Goal: Task Accomplishment & Management: Manage account settings

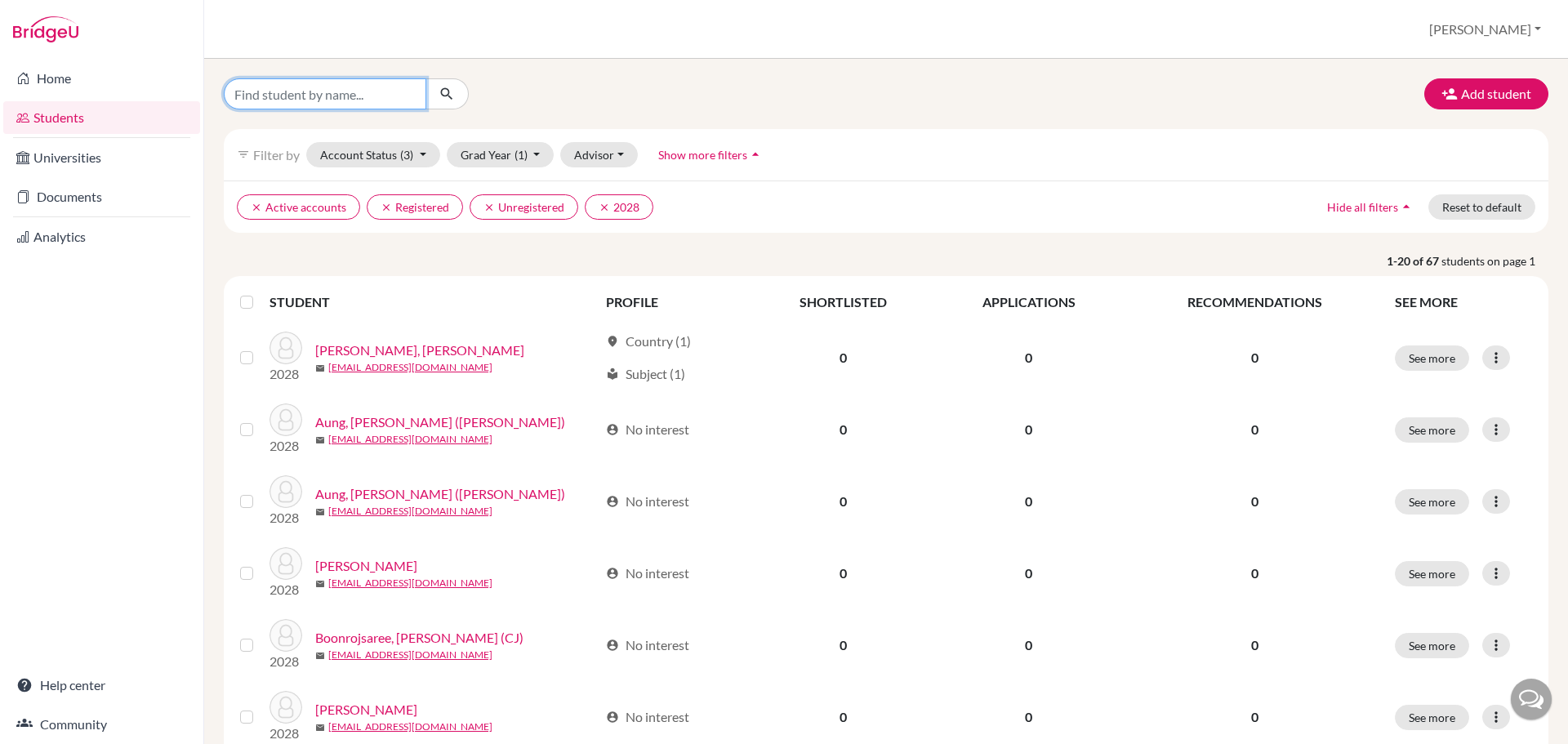
click at [330, 103] on input "Find student by name..." at bounding box center [325, 94] width 203 height 31
type input "dende"
click button "submit" at bounding box center [447, 94] width 44 height 31
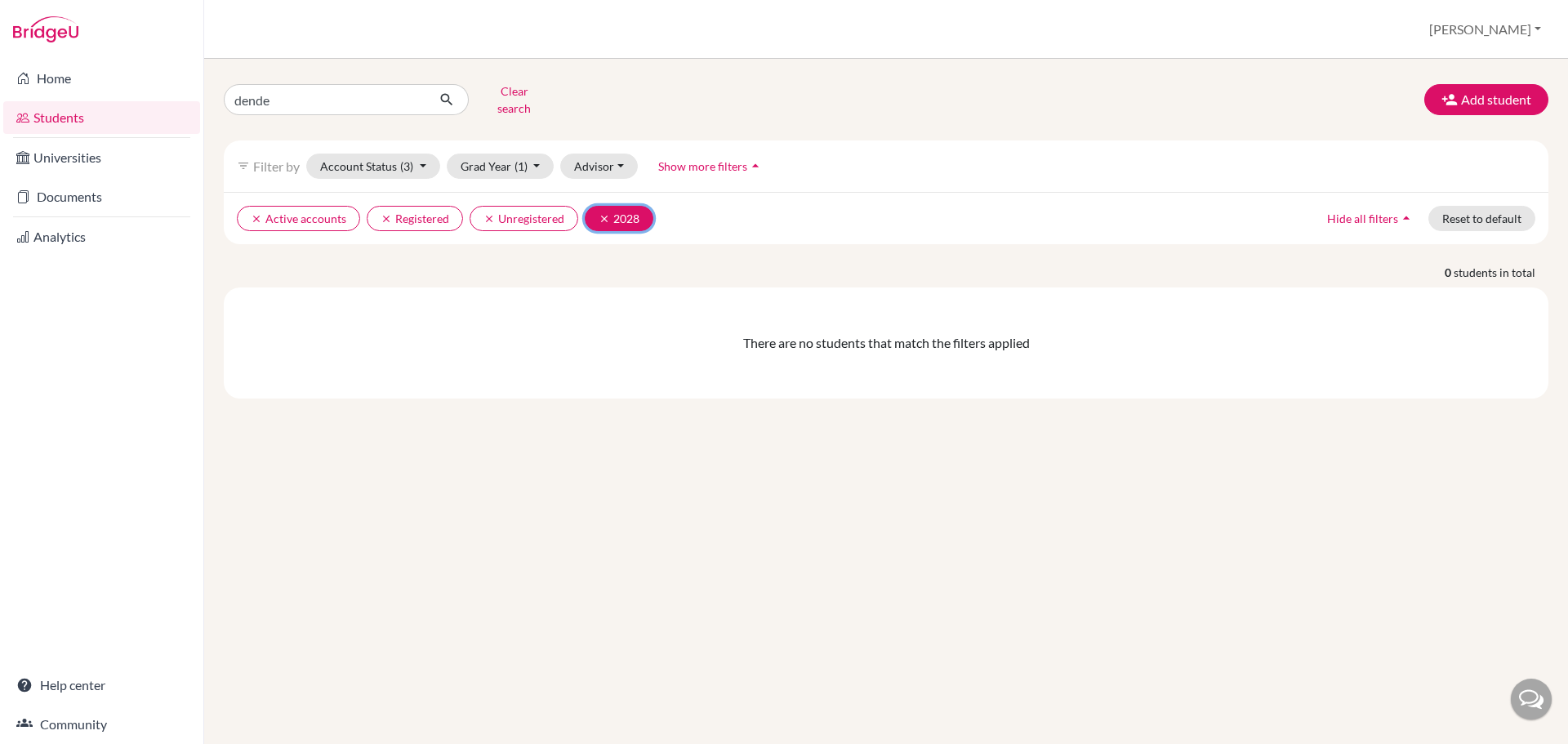
click at [593, 210] on button "clear 2028" at bounding box center [619, 218] width 68 height 26
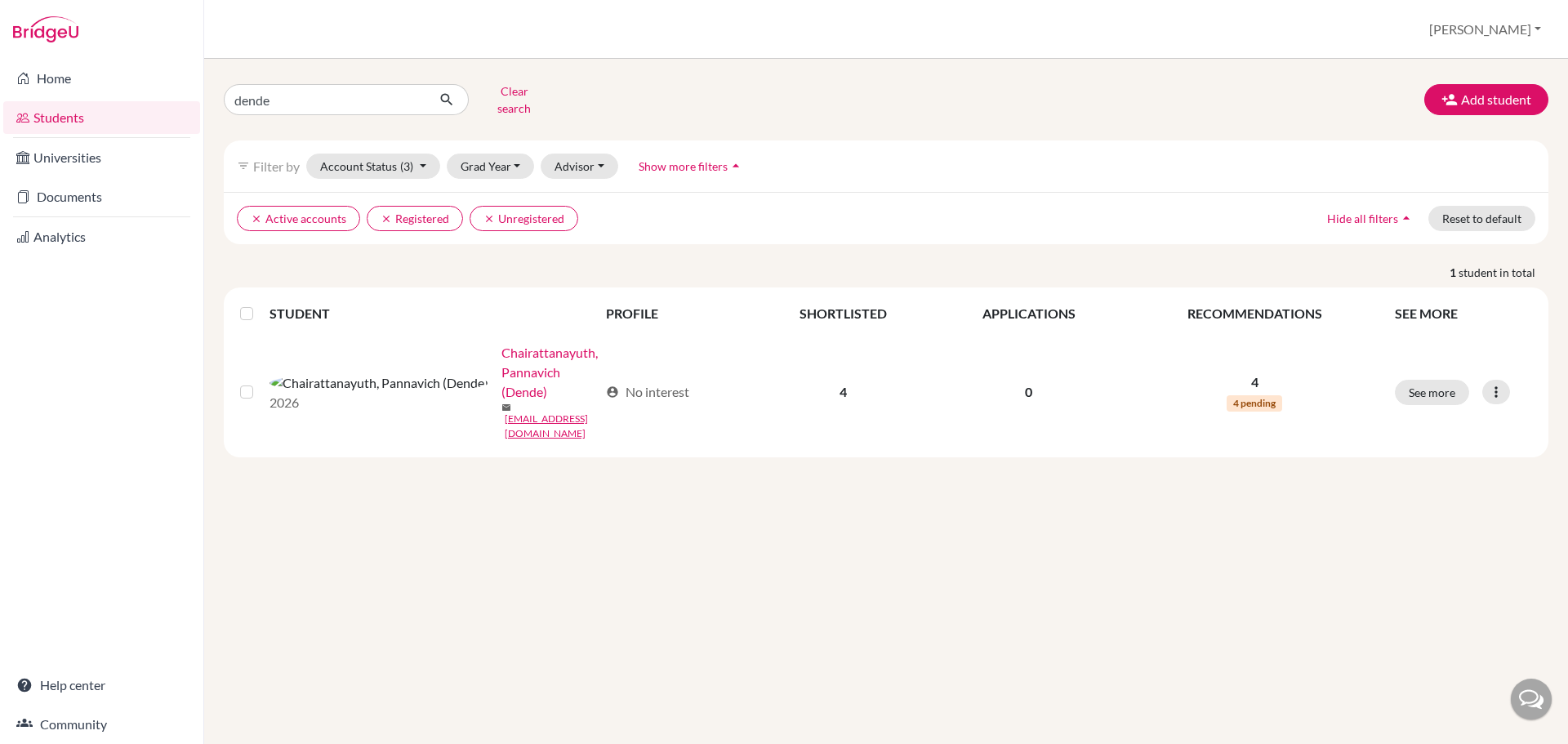
click at [343, 73] on div "dende Clear search Add student filter_list Filter by Account Status (3) Active …" at bounding box center [885, 401] width 1364 height 685
click at [332, 86] on input "dende" at bounding box center [325, 100] width 203 height 31
type input "pasoot"
click button "submit" at bounding box center [447, 100] width 44 height 31
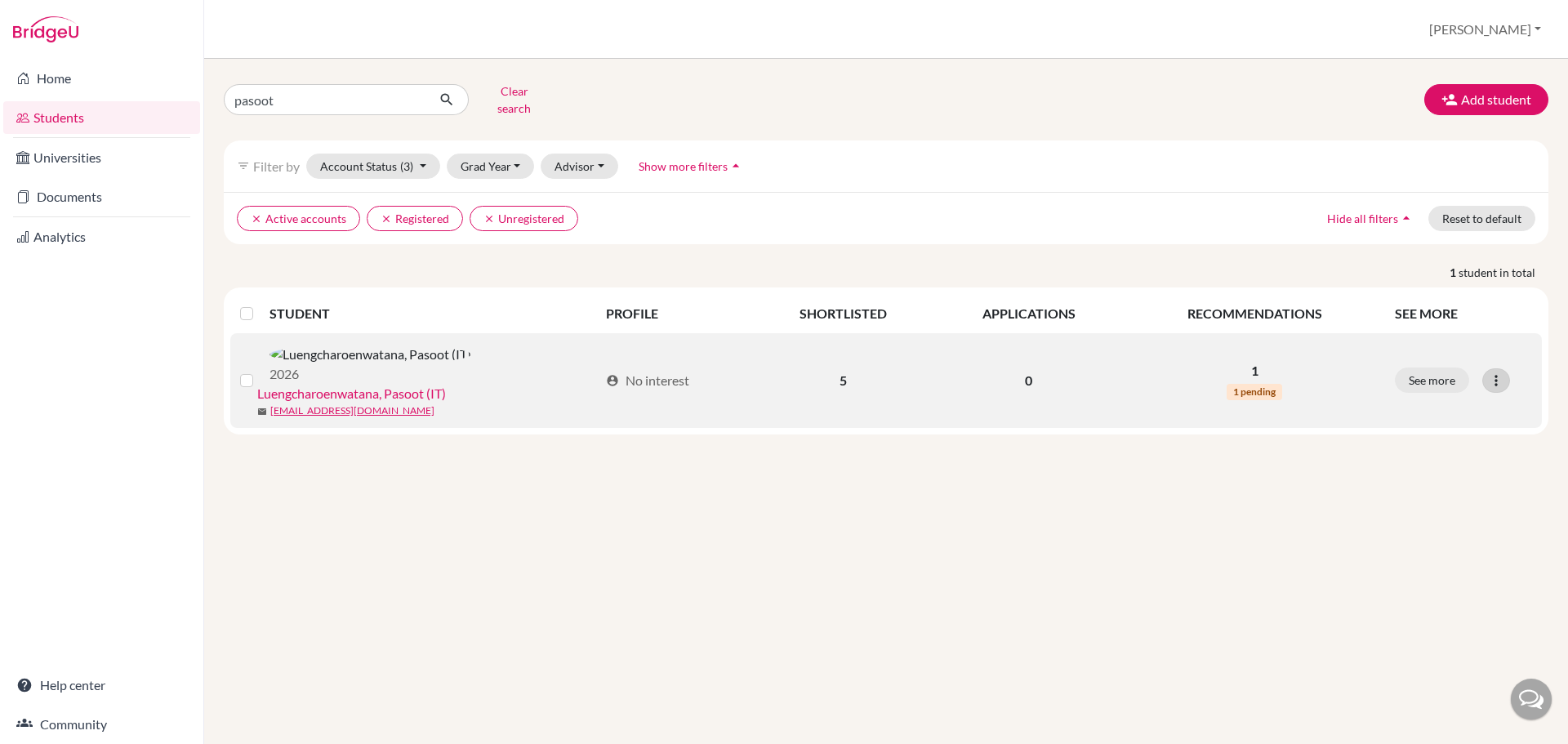
click at [1494, 372] on icon at bounding box center [1496, 380] width 16 height 16
click at [1435, 443] on button "Reset Password" at bounding box center [1425, 456] width 129 height 27
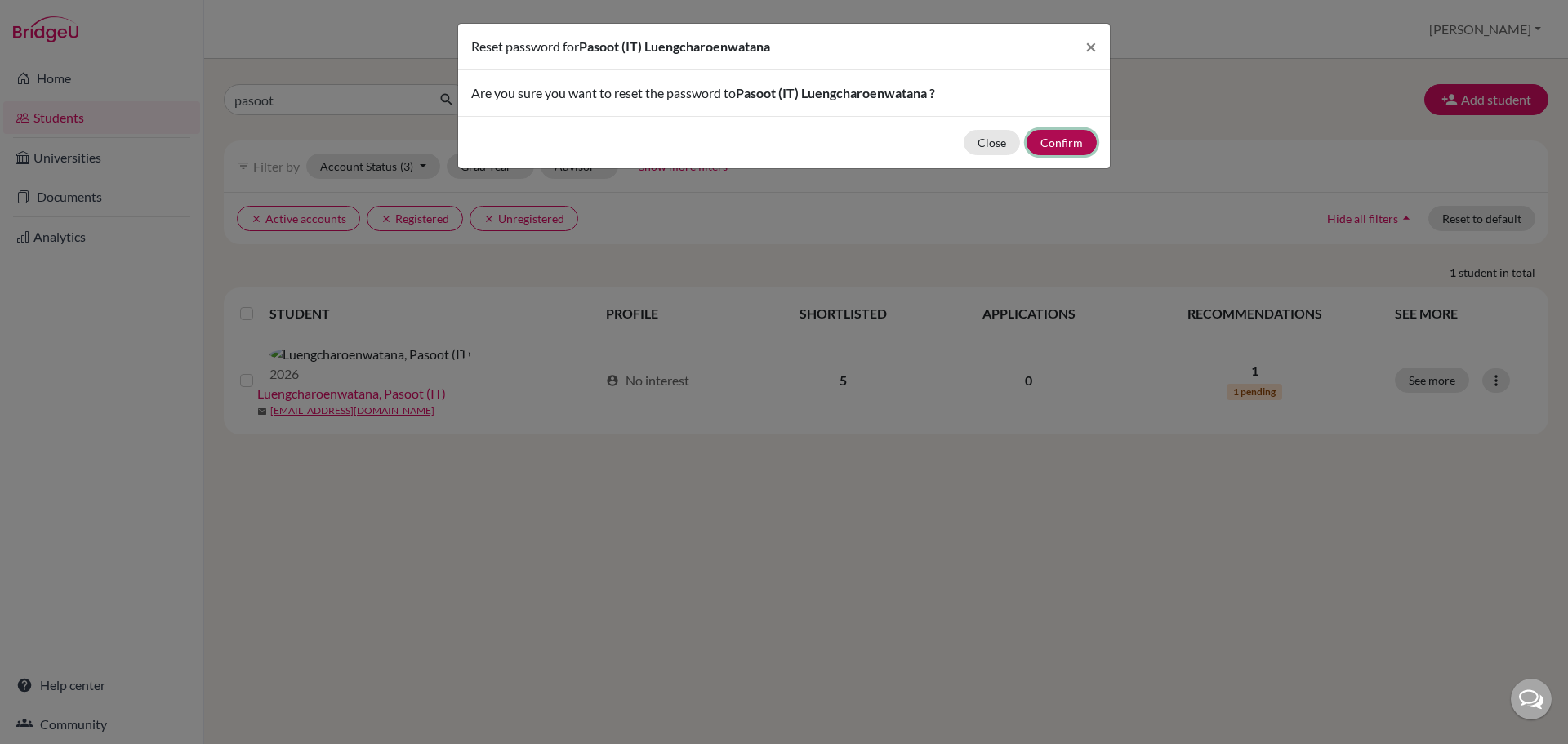
click at [1053, 144] on button "Confirm" at bounding box center [1062, 142] width 70 height 26
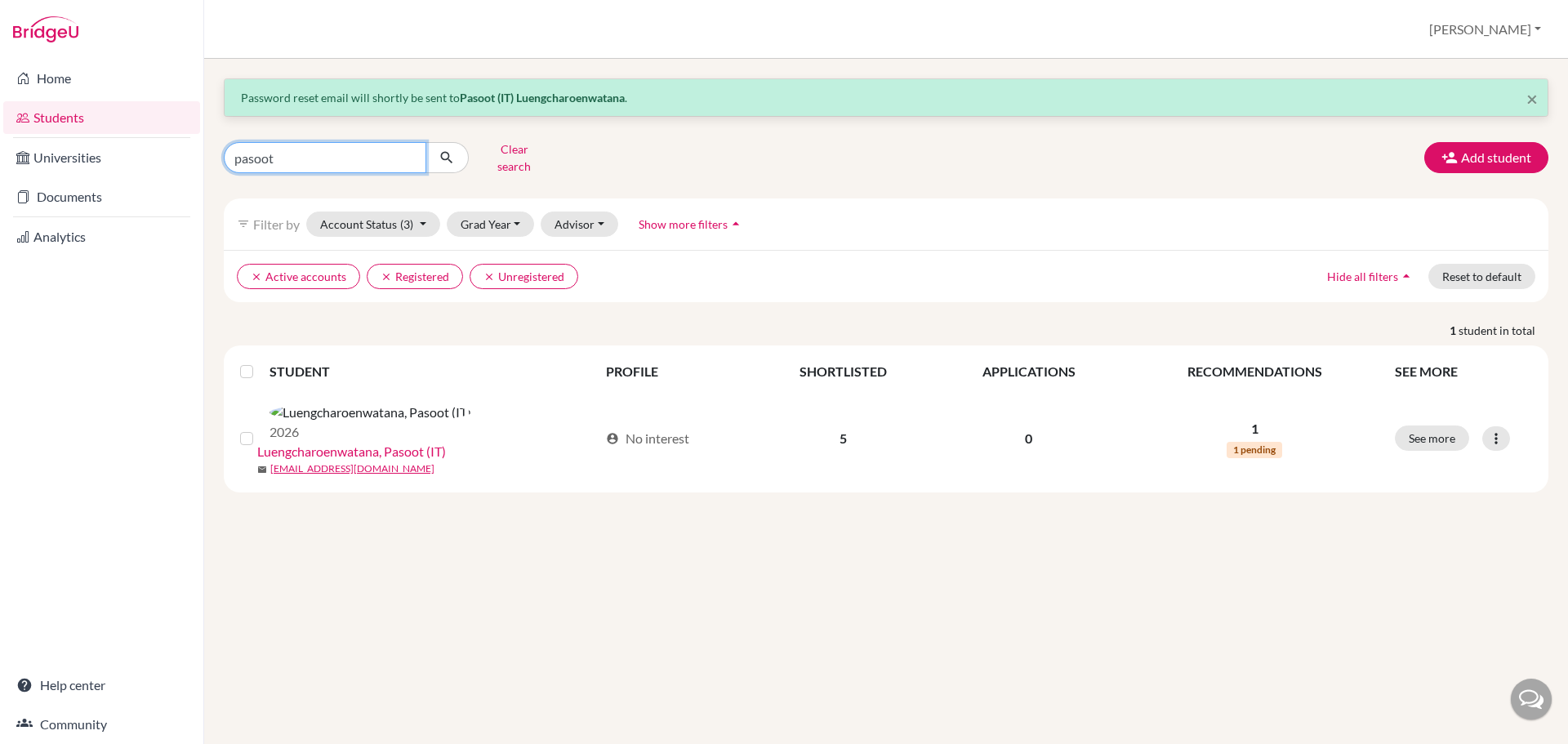
click at [324, 152] on input "pasoot" at bounding box center [325, 157] width 203 height 31
click at [322, 152] on input "pasoot" at bounding box center [325, 157] width 203 height 31
type input "amat"
click button "submit" at bounding box center [447, 157] width 44 height 31
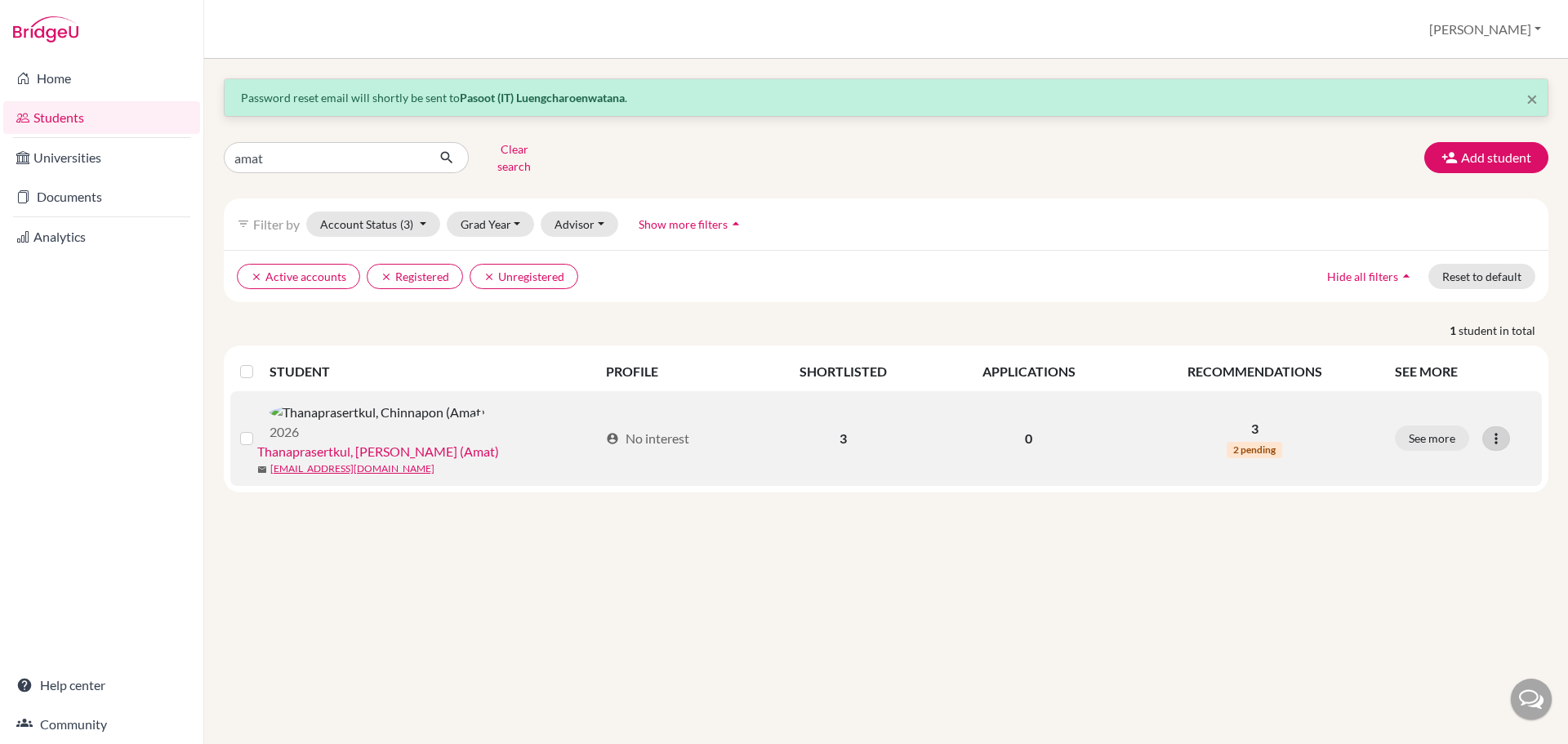
click at [1501, 430] on icon at bounding box center [1496, 438] width 16 height 16
click at [1439, 504] on button "Reset Password" at bounding box center [1425, 514] width 129 height 27
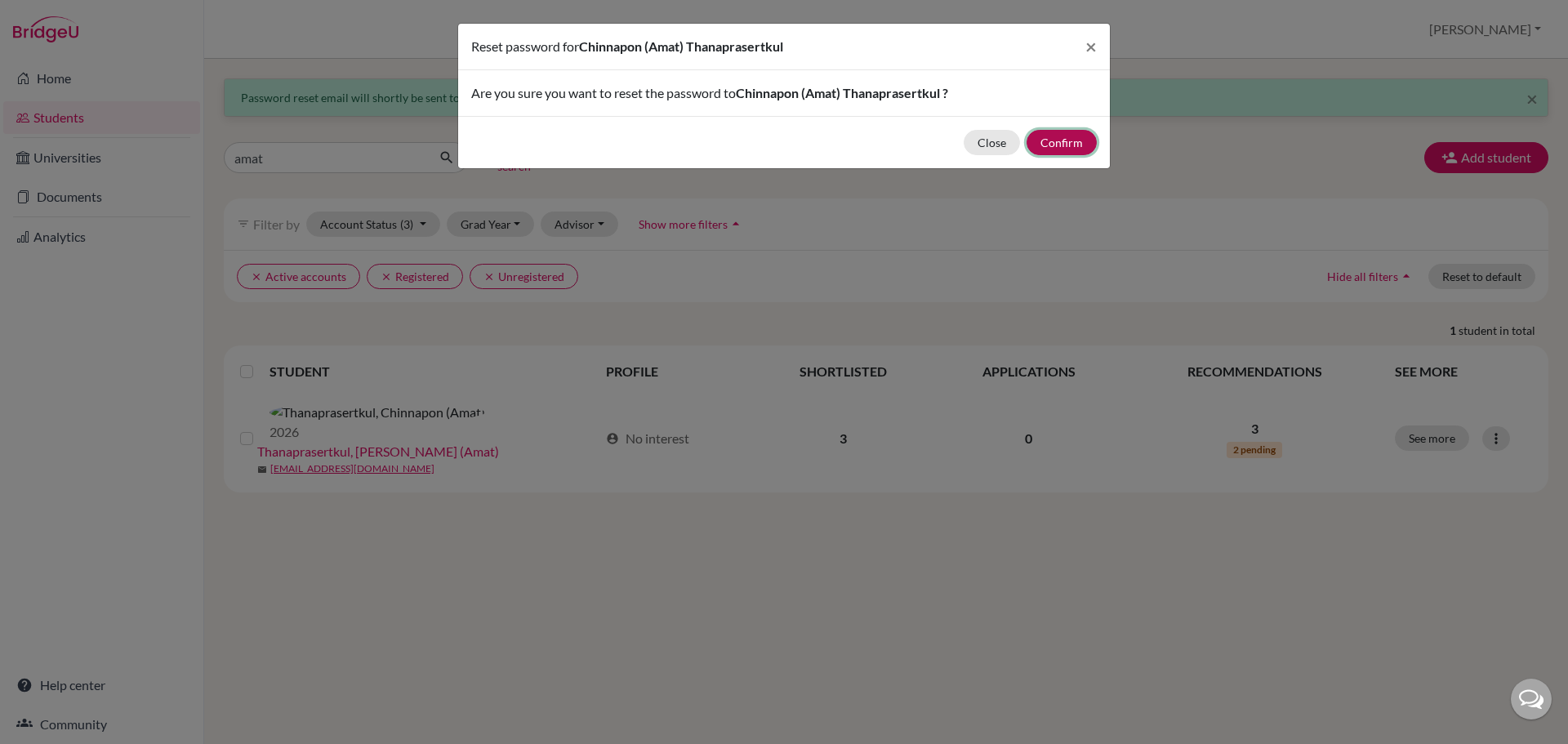
click at [1061, 150] on button "Confirm" at bounding box center [1062, 142] width 70 height 26
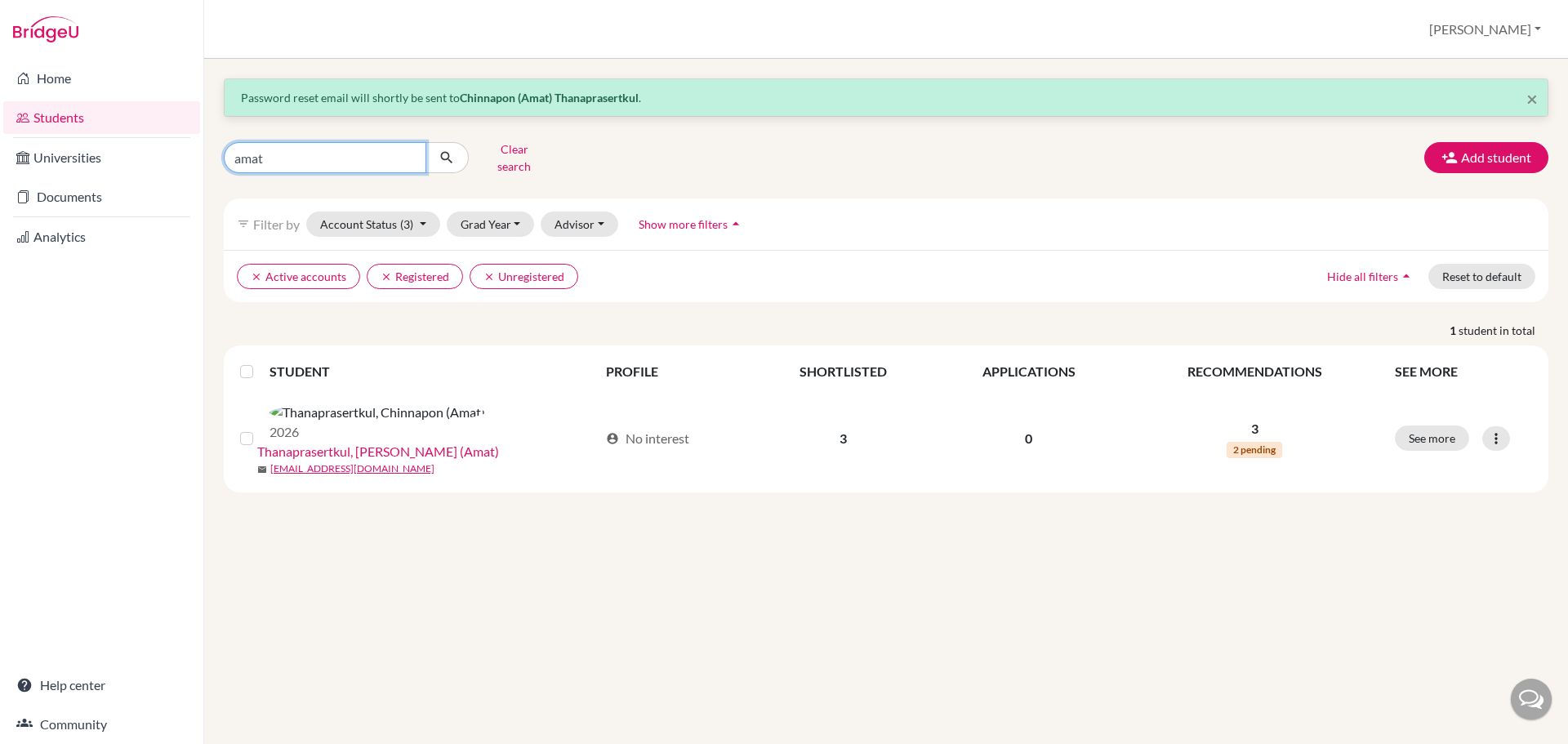
click at [314, 151] on input "amat" at bounding box center [325, 157] width 203 height 31
click at [314, 150] on input "amat" at bounding box center [325, 157] width 203 height 31
type input "dende"
click button "submit" at bounding box center [447, 157] width 44 height 31
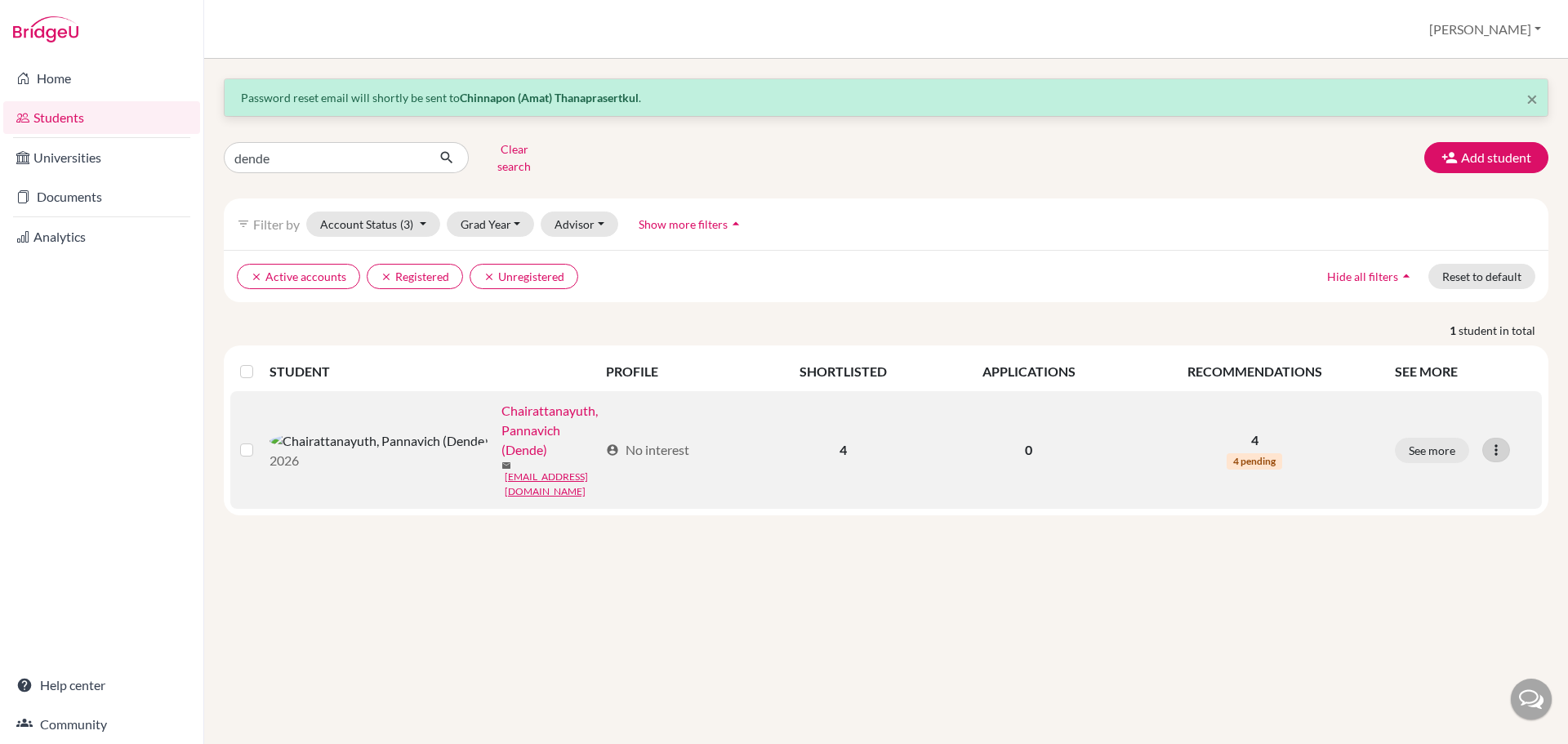
click at [1498, 442] on icon at bounding box center [1496, 449] width 16 height 16
click at [1455, 504] on button "Reset Password" at bounding box center [1425, 514] width 129 height 27
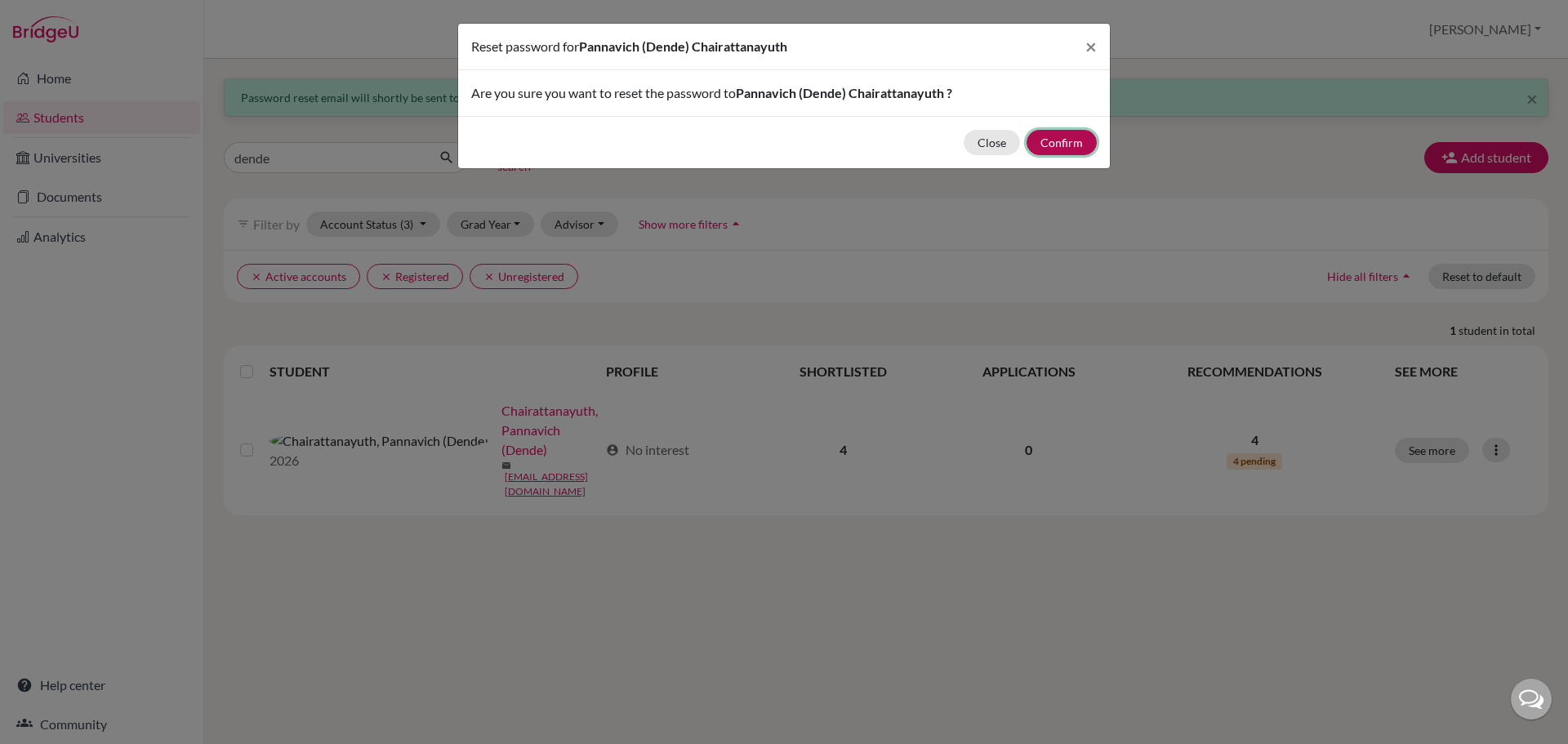
click at [1081, 138] on button "Confirm" at bounding box center [1062, 142] width 70 height 26
